Goal: Task Accomplishment & Management: Use online tool/utility

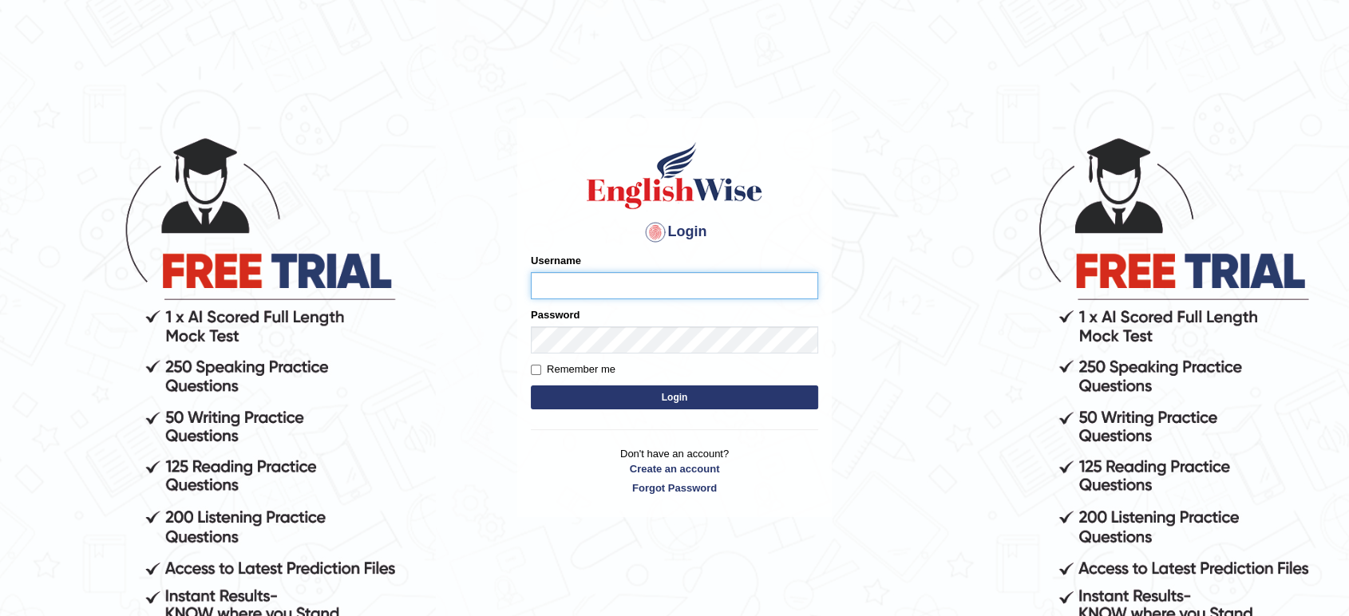
type input "Tamanna05"
click at [81, 116] on body "Login Please fix the following errors: Username Tamanna05 Password Remember me …" at bounding box center [674, 376] width 1349 height 616
click at [587, 398] on button "Login" at bounding box center [674, 398] width 287 height 24
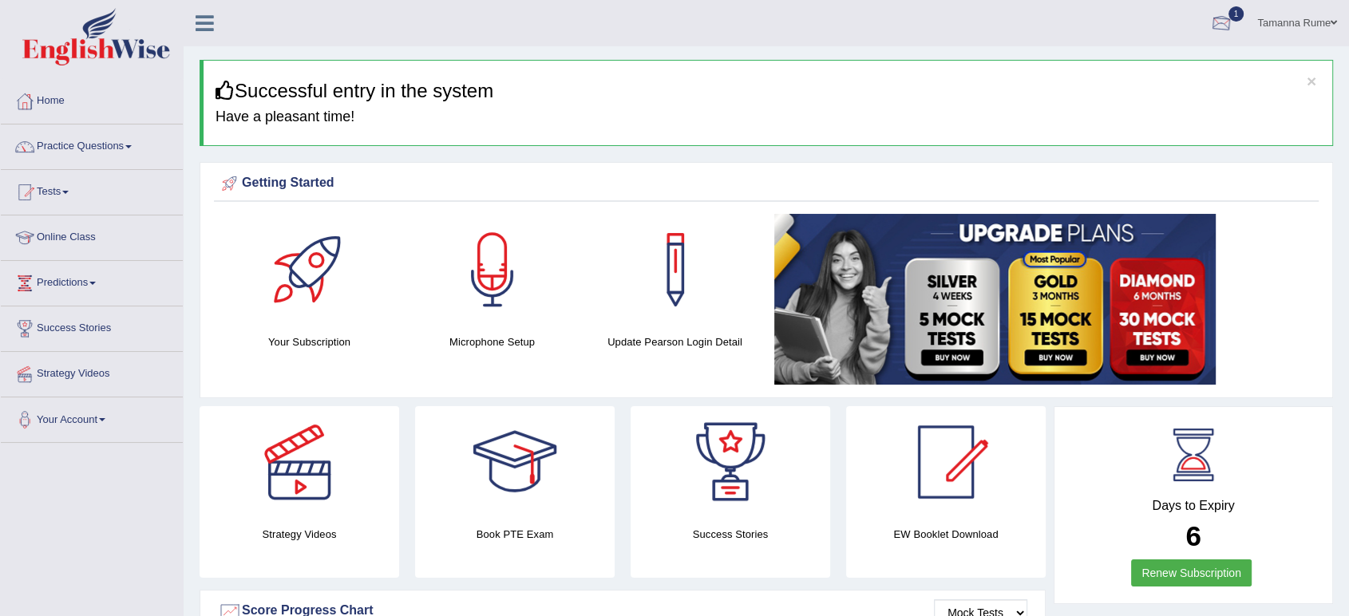
click at [1225, 23] on div at bounding box center [1221, 24] width 24 height 24
click at [1110, 76] on span "Exam evaluated" at bounding box center [1125, 79] width 212 height 13
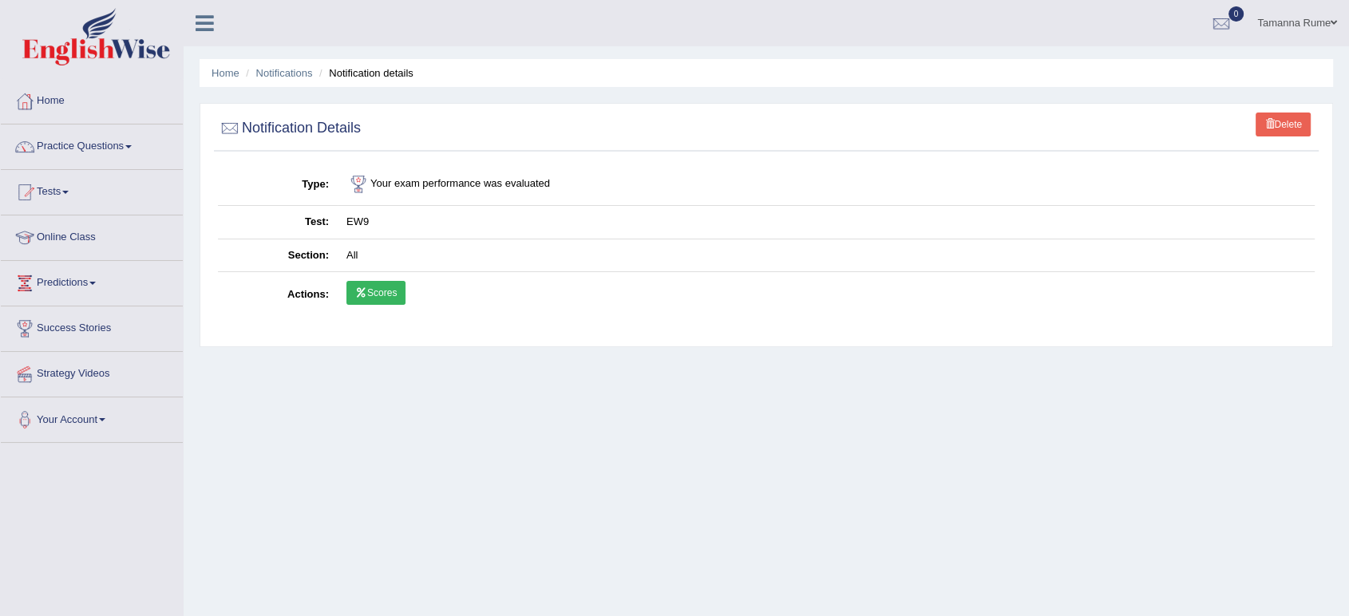
click at [367, 295] on link "Scores" at bounding box center [375, 293] width 59 height 24
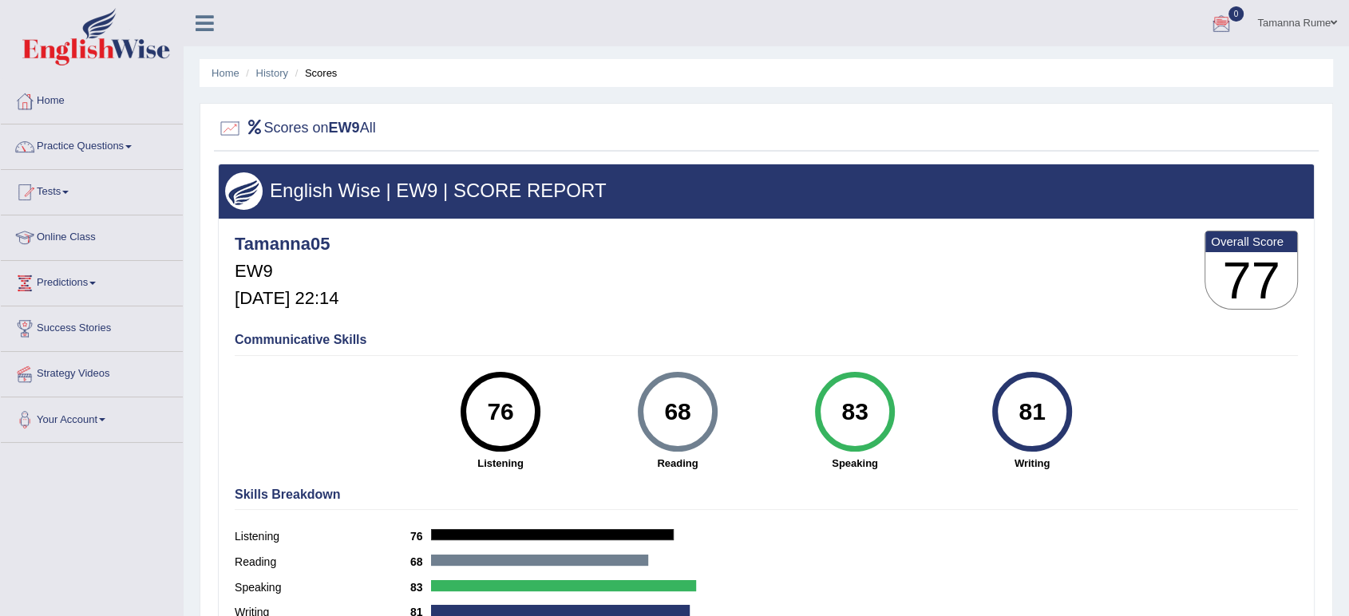
click at [90, 141] on link "Practice Questions" at bounding box center [92, 145] width 182 height 40
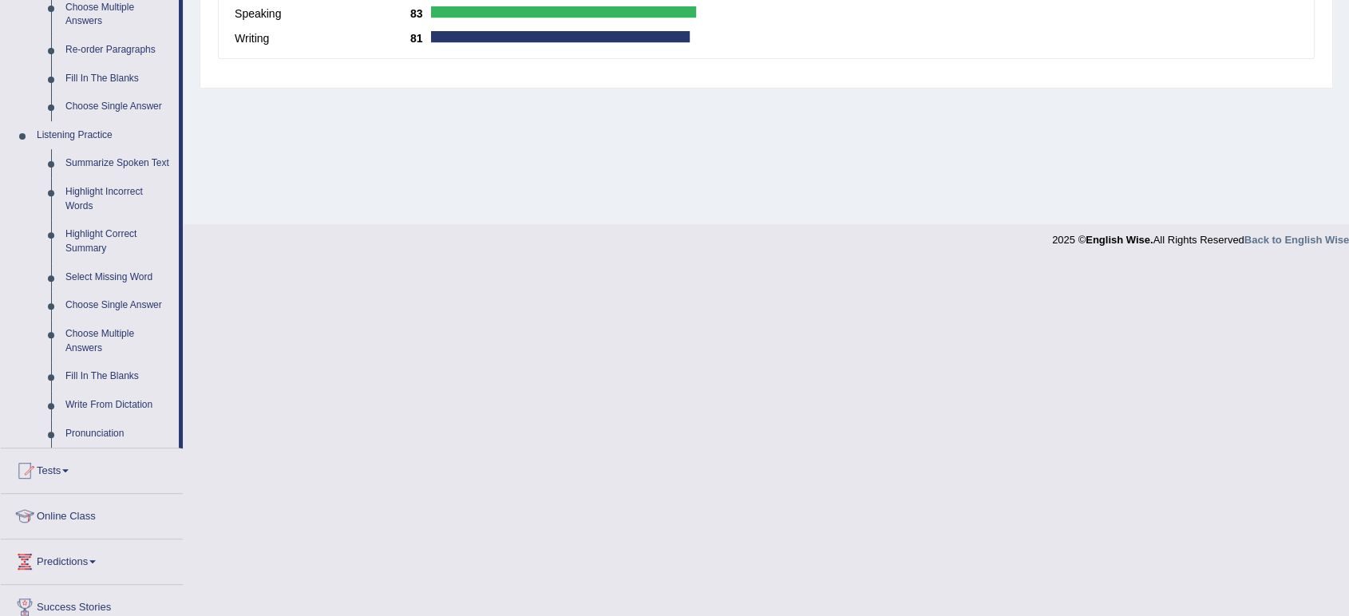
scroll to position [615, 0]
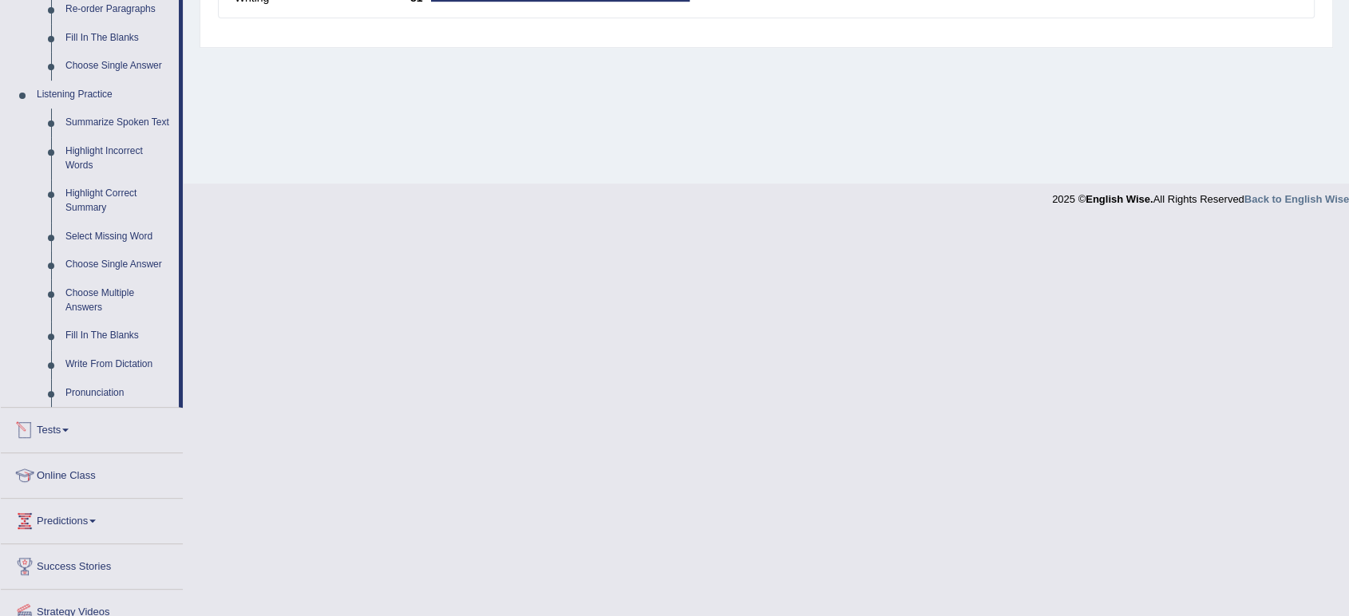
click at [67, 426] on link "Tests" at bounding box center [92, 428] width 182 height 40
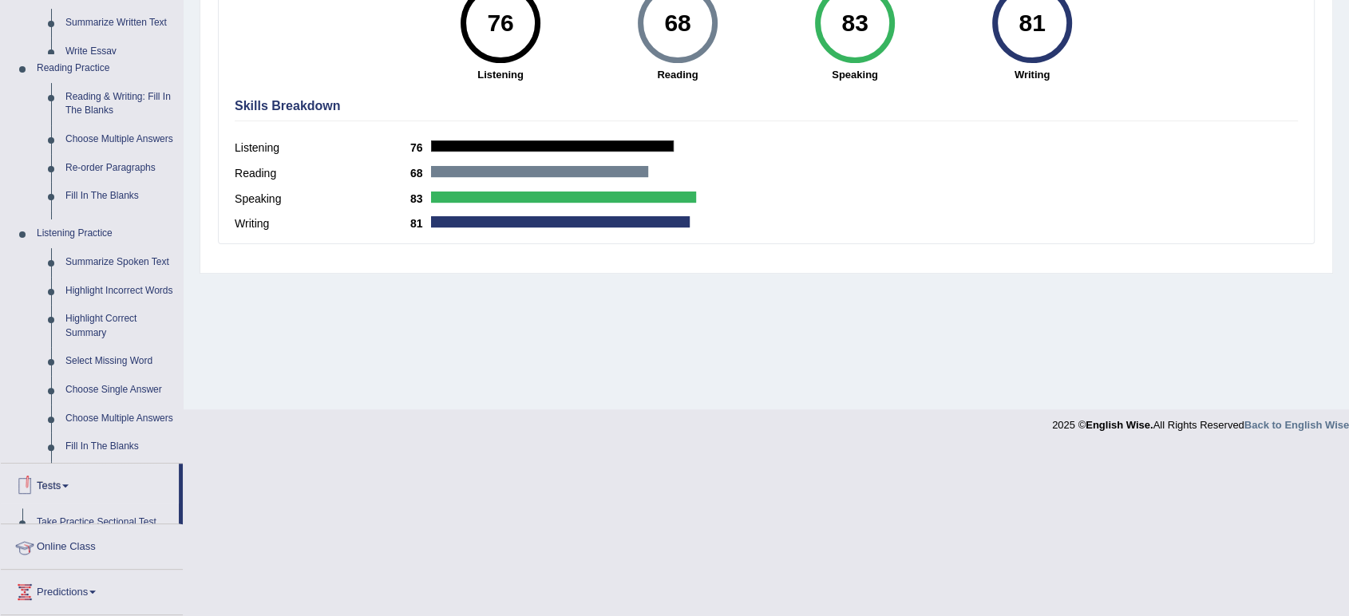
scroll to position [221, 0]
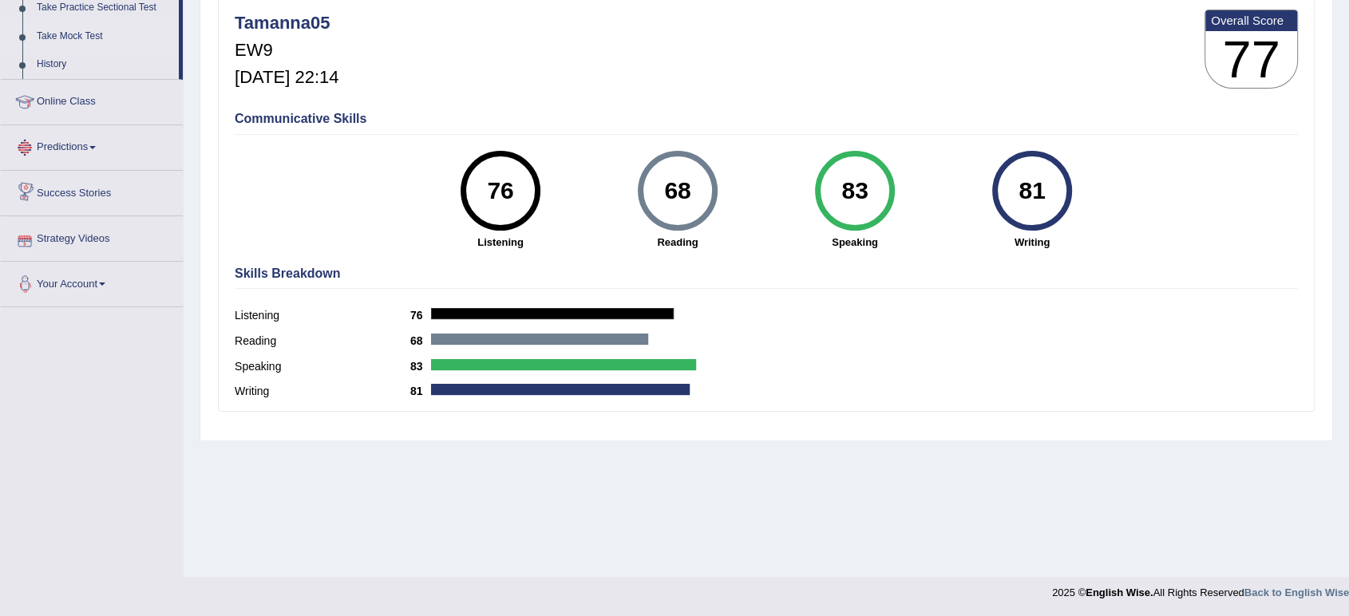
click at [64, 30] on link "Take Mock Test" at bounding box center [104, 36] width 149 height 29
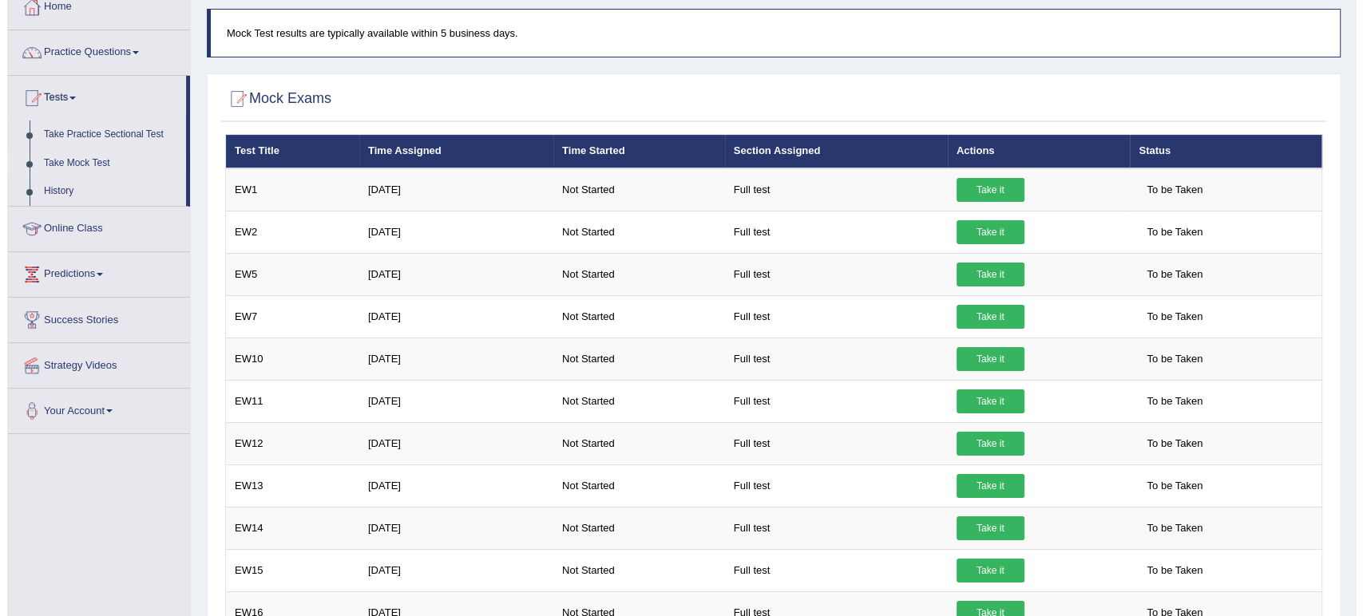
scroll to position [29, 0]
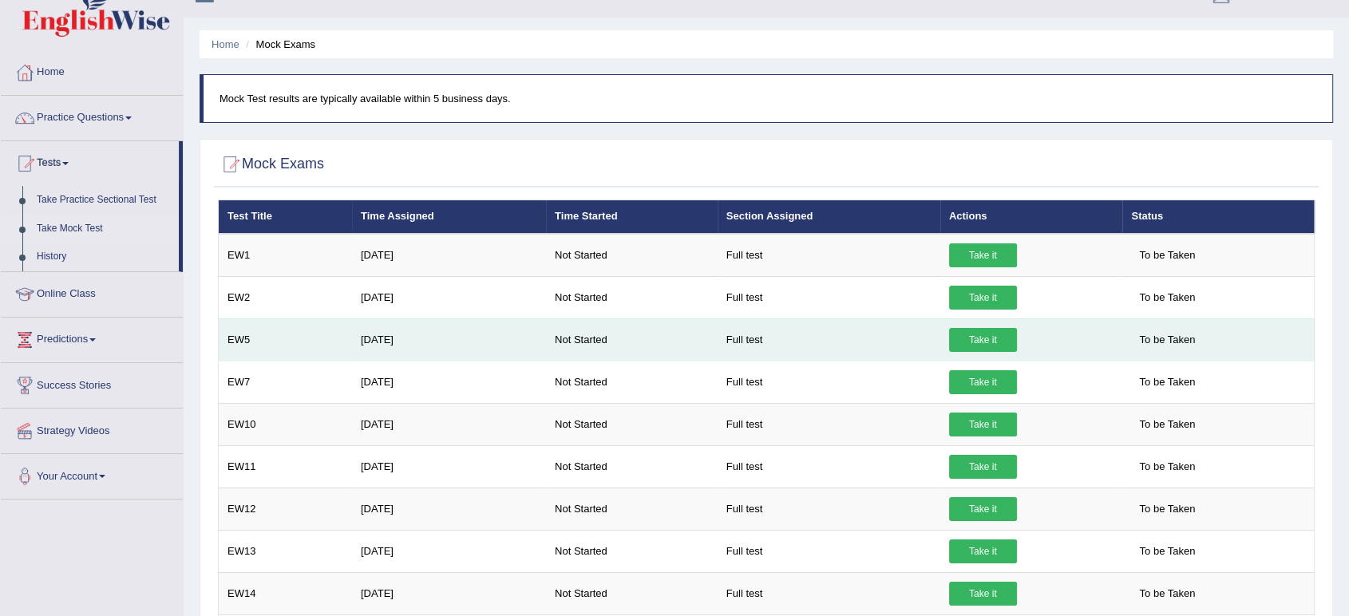
click at [960, 339] on link "Take it" at bounding box center [983, 340] width 68 height 24
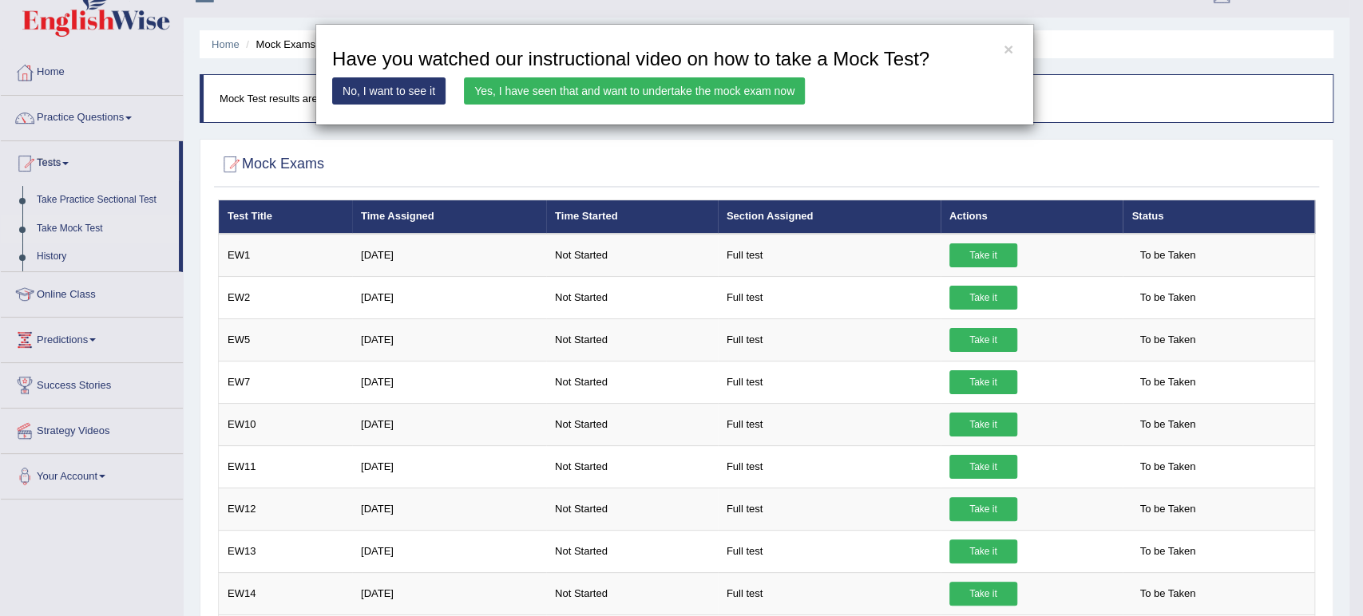
click at [655, 85] on link "Yes, I have seen that and want to undertake the mock exam now" at bounding box center [634, 90] width 341 height 27
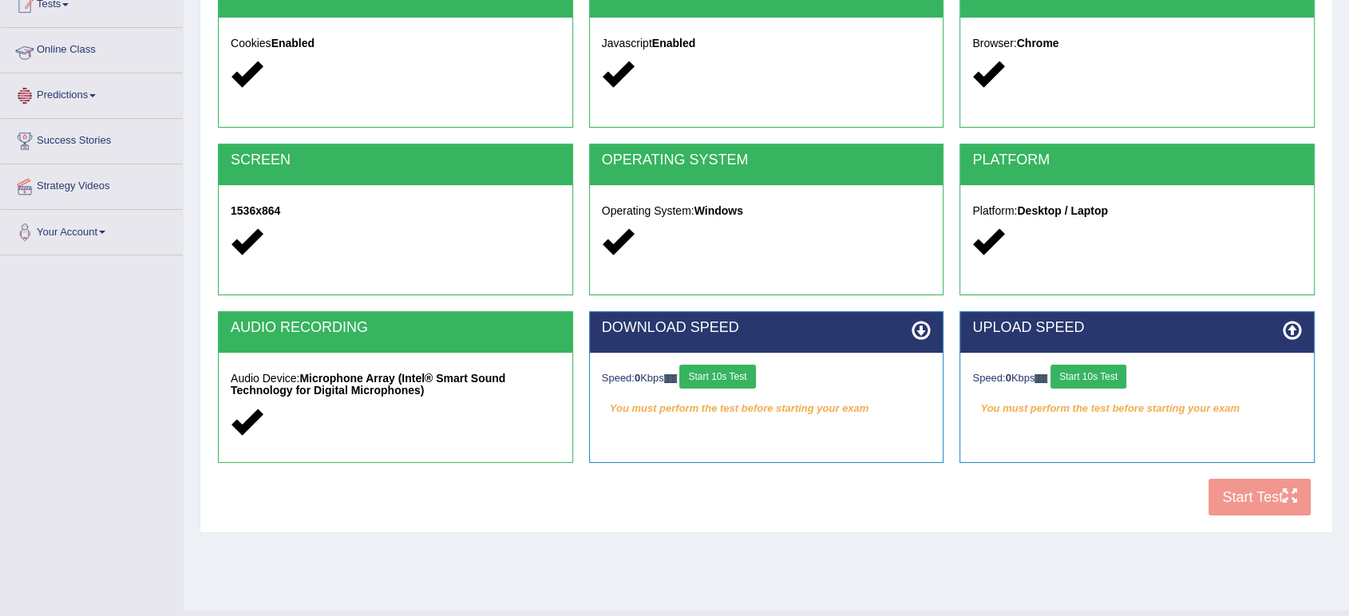
scroll to position [221, 0]
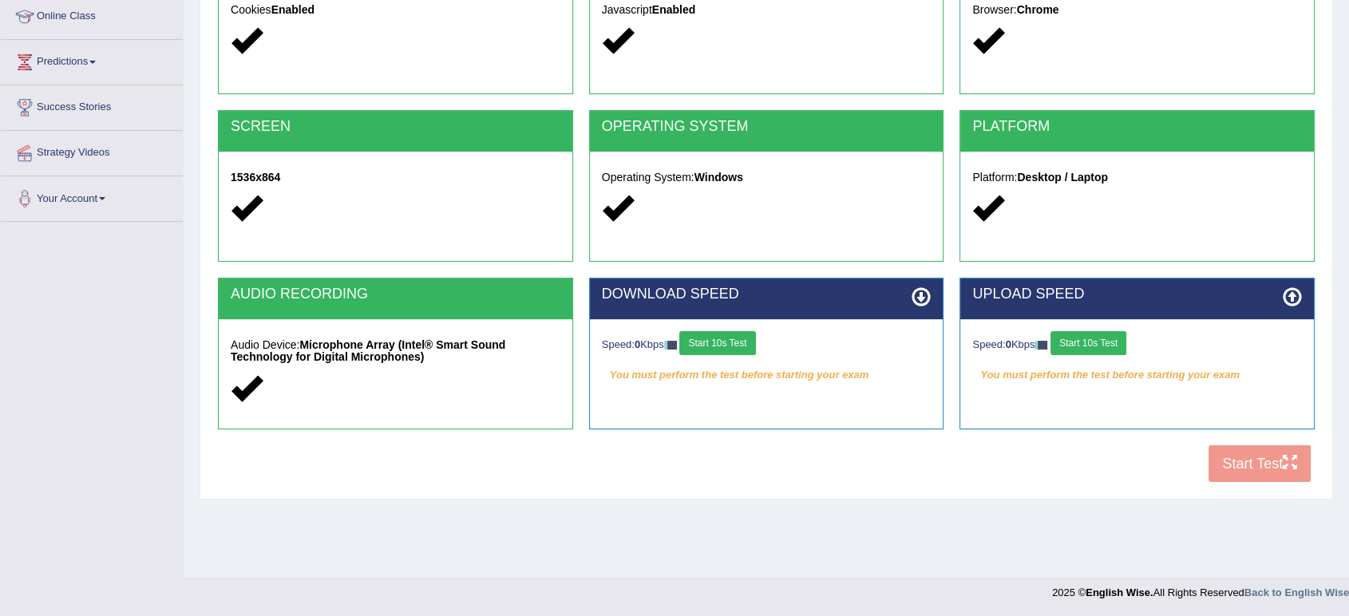
click at [714, 346] on button "Start 10s Test" at bounding box center [717, 343] width 76 height 24
click at [733, 331] on button "Start 10s Test" at bounding box center [735, 343] width 76 height 24
click at [1102, 343] on button "Start 10s Test" at bounding box center [1089, 343] width 76 height 24
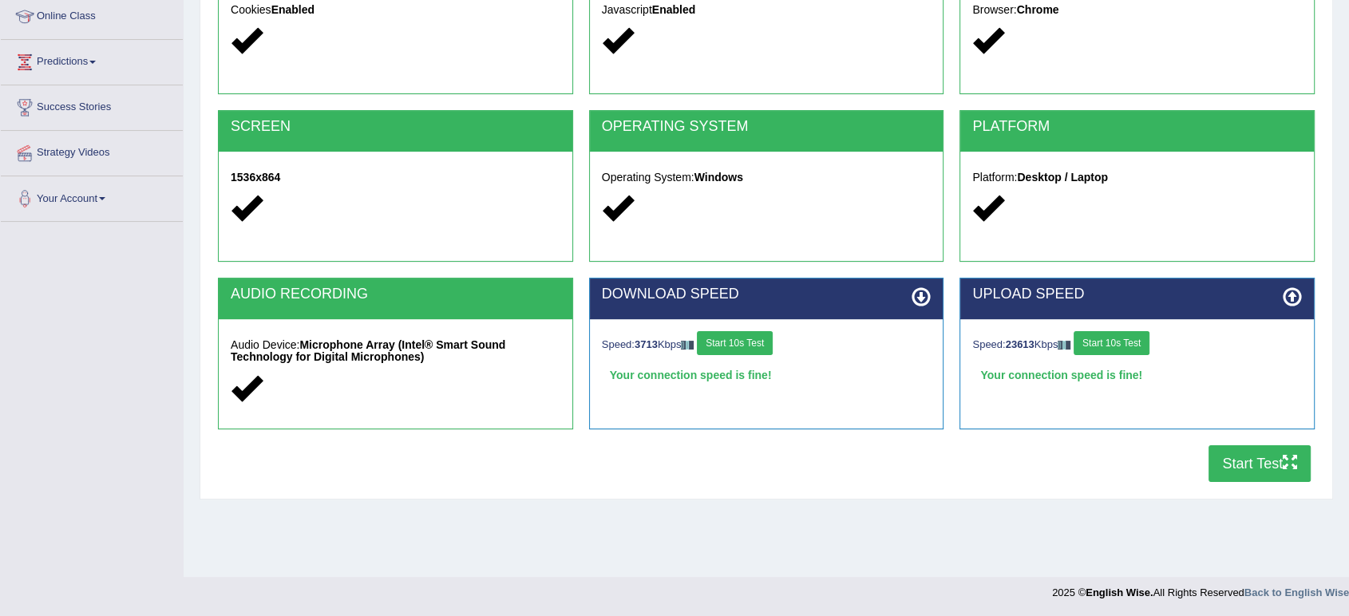
click at [1245, 461] on button "Start Test" at bounding box center [1260, 463] width 102 height 37
